Goal: Transaction & Acquisition: Purchase product/service

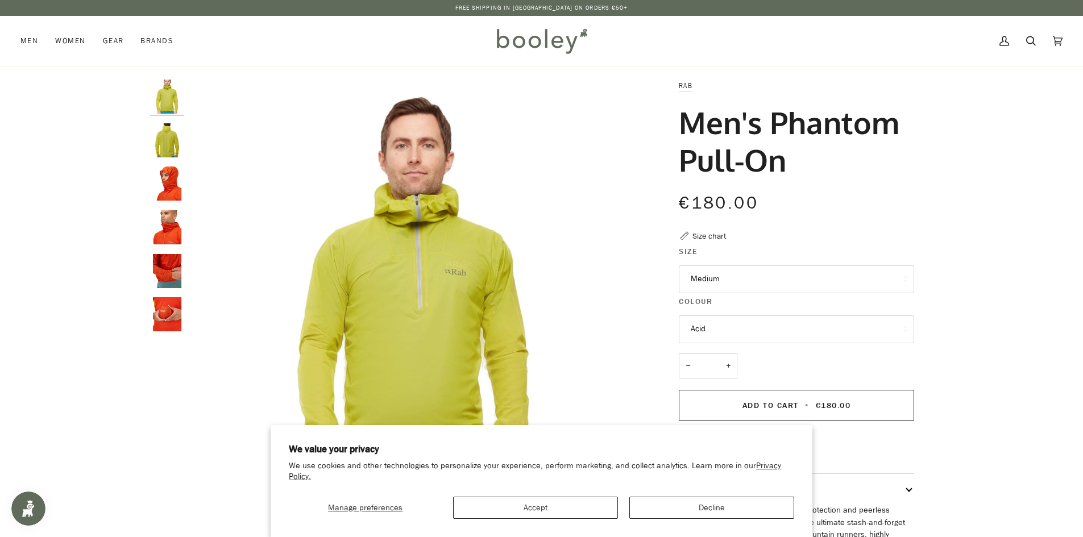
click at [167, 183] on img "Rab Men's Phantom Pull-On - Booley Galway" at bounding box center [167, 184] width 34 height 34
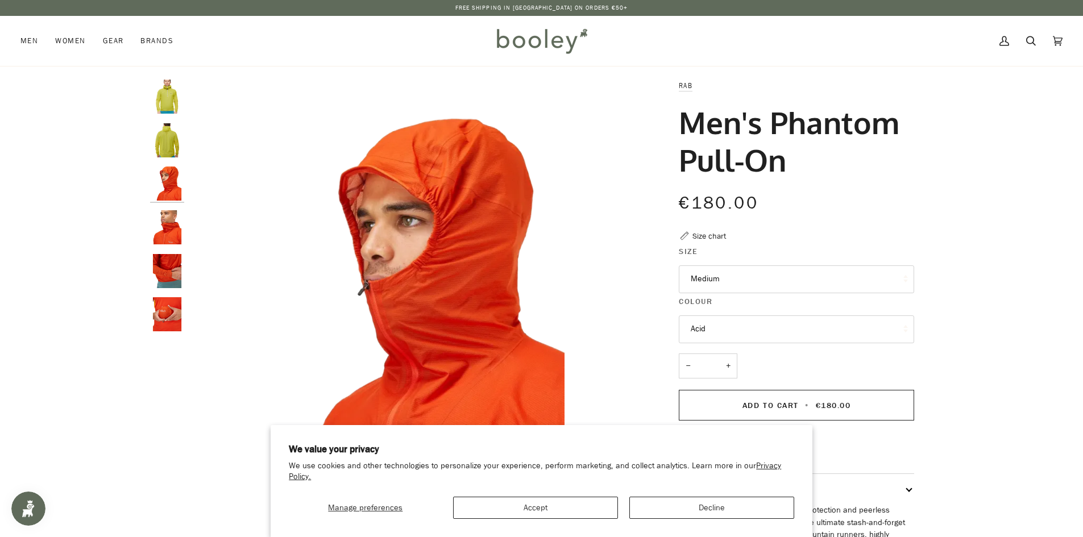
click at [161, 141] on img "Rab Men's Phantom Pull-On Acid - Booley Galway" at bounding box center [167, 140] width 34 height 34
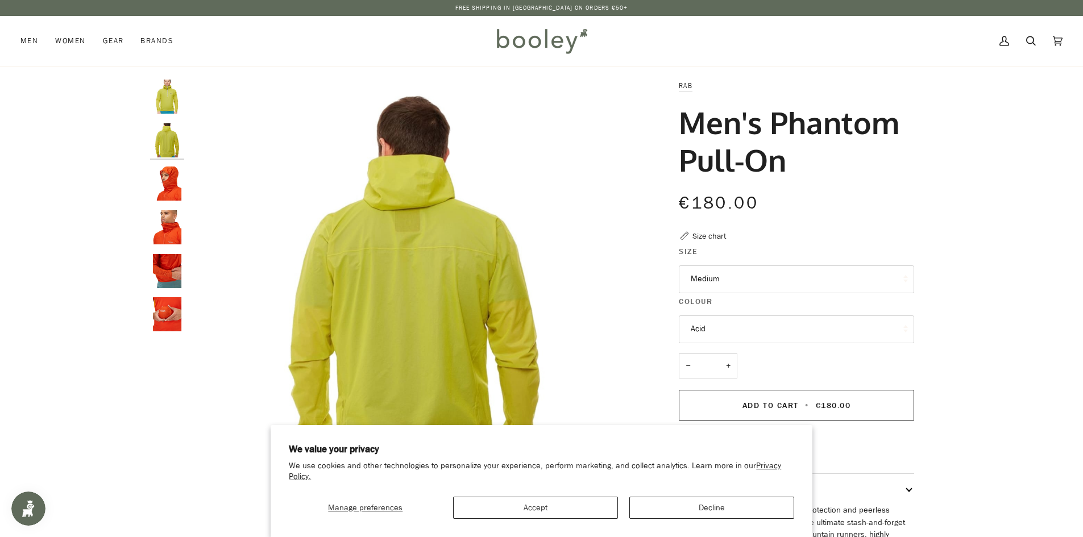
click at [162, 211] on img "Rab Men's Phantom Pull-On - Booley Galway" at bounding box center [167, 227] width 34 height 34
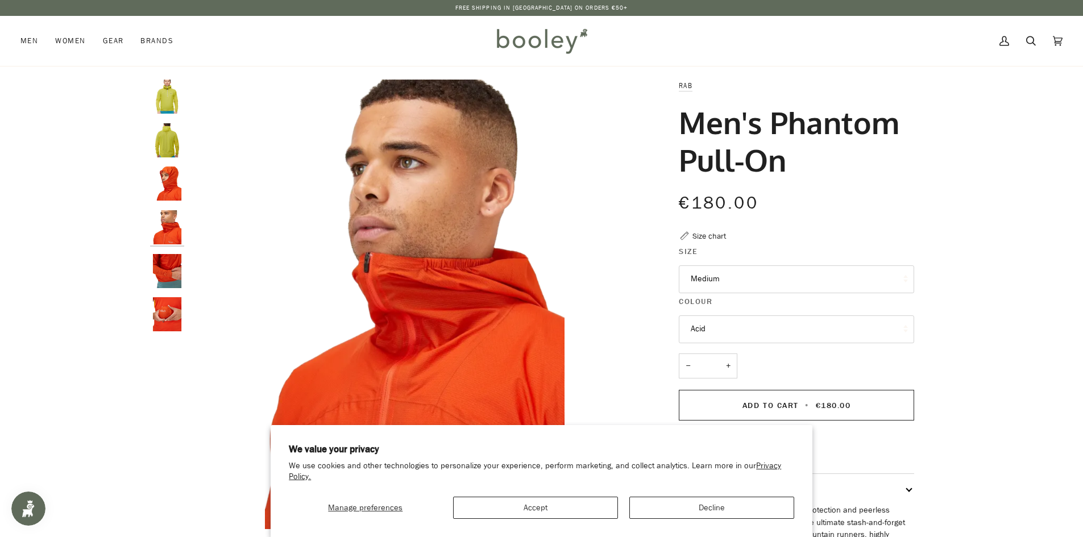
click at [165, 264] on img "Rab Men's Phantom Pull-On - Booley Galway" at bounding box center [167, 271] width 34 height 34
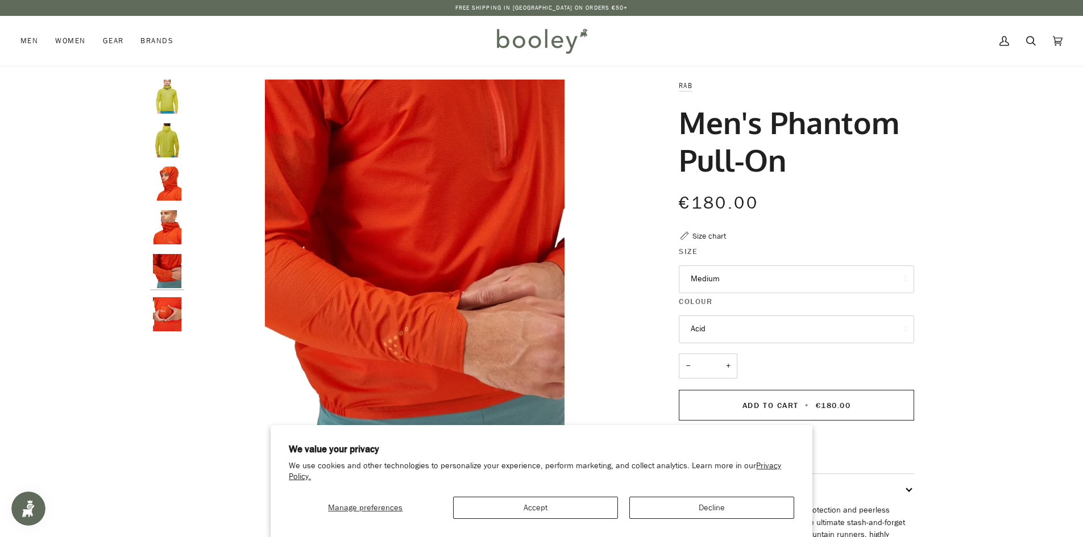
click at [165, 325] on img "Rab Men's Phantom Pull-On - Booley Galway" at bounding box center [167, 314] width 34 height 34
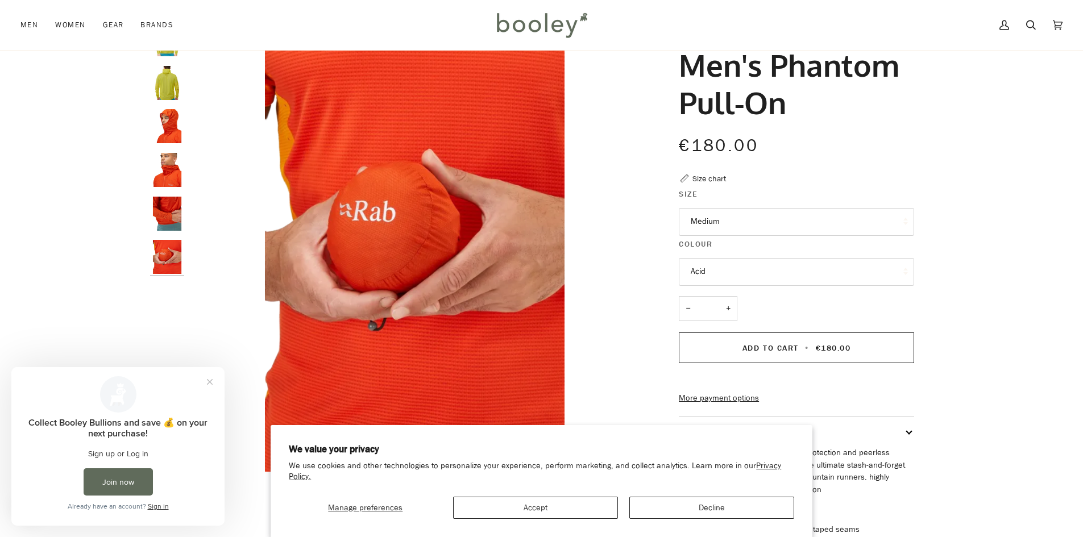
scroll to position [57, 0]
click at [769, 223] on button "Medium" at bounding box center [796, 223] width 235 height 28
click at [761, 262] on button "Acid" at bounding box center [796, 273] width 235 height 28
click at [760, 266] on button "Acid" at bounding box center [796, 273] width 235 height 28
